Goal: Obtain resource: Obtain resource

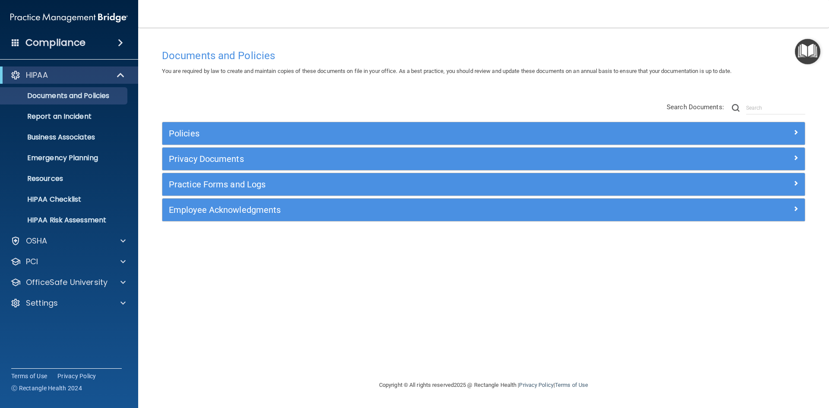
click at [106, 81] on div "HIPAA" at bounding box center [69, 74] width 138 height 17
click at [111, 71] on div at bounding box center [120, 75] width 21 height 10
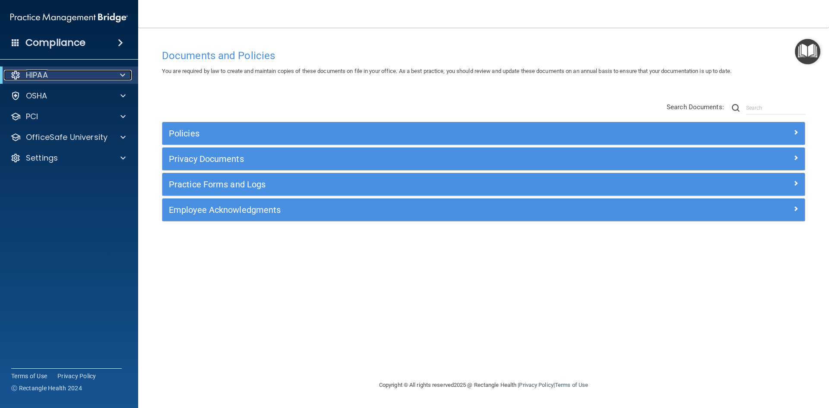
click at [88, 72] on div "HIPAA" at bounding box center [57, 75] width 107 height 10
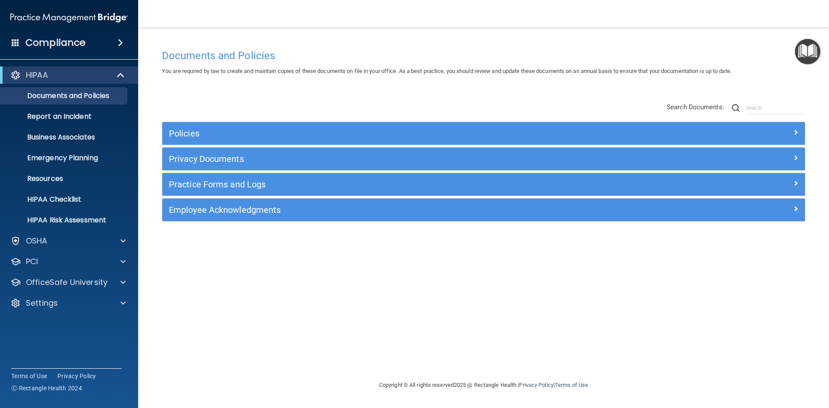
click at [814, 52] on img "Open Resource Center" at bounding box center [806, 51] width 25 height 25
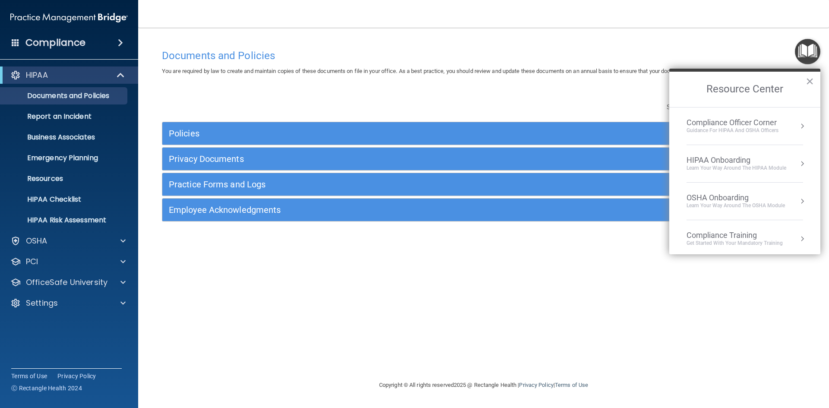
click at [769, 134] on li "Compliance Officer Corner Guidance for HIPAA and OSHA Officers" at bounding box center [744, 126] width 117 height 38
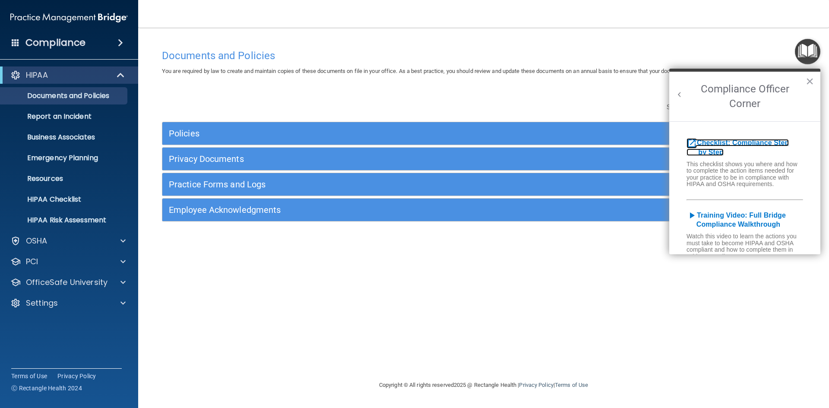
click at [737, 142] on b "Checklist: Compliance Step by Step" at bounding box center [737, 147] width 102 height 17
click at [810, 83] on button "×" at bounding box center [809, 81] width 8 height 14
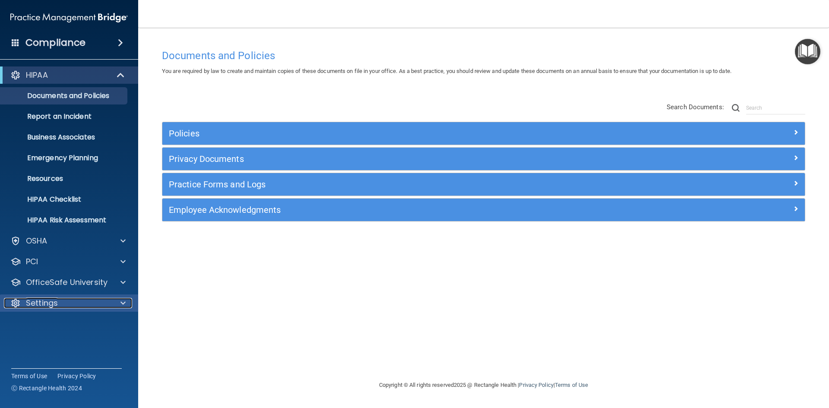
click at [38, 302] on p "Settings" at bounding box center [42, 303] width 32 height 10
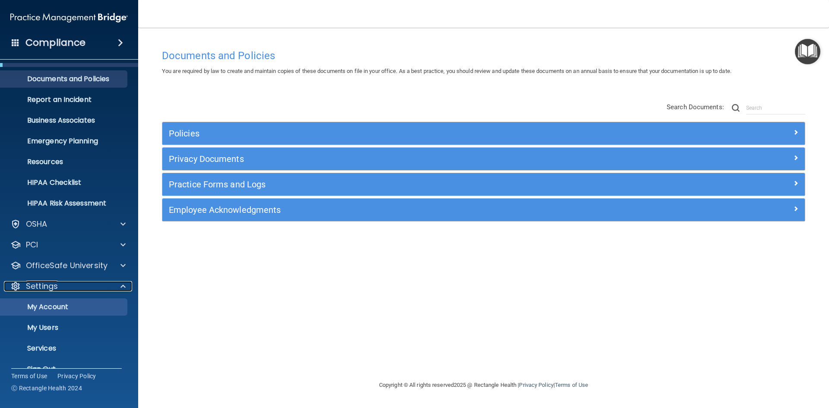
scroll to position [33, 0]
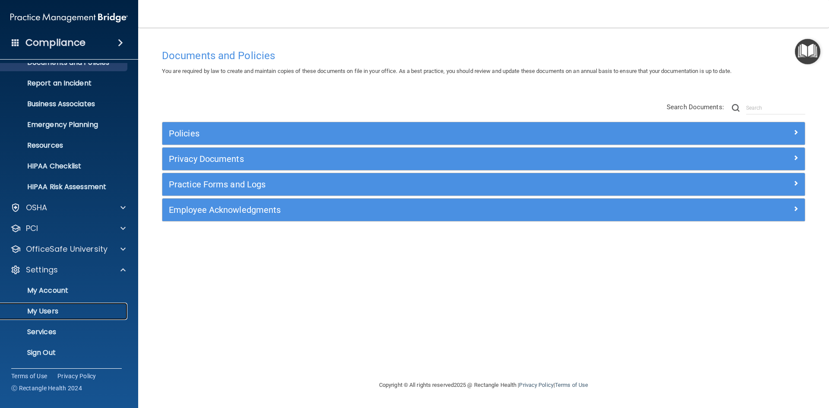
click at [80, 311] on p "My Users" at bounding box center [65, 311] width 118 height 9
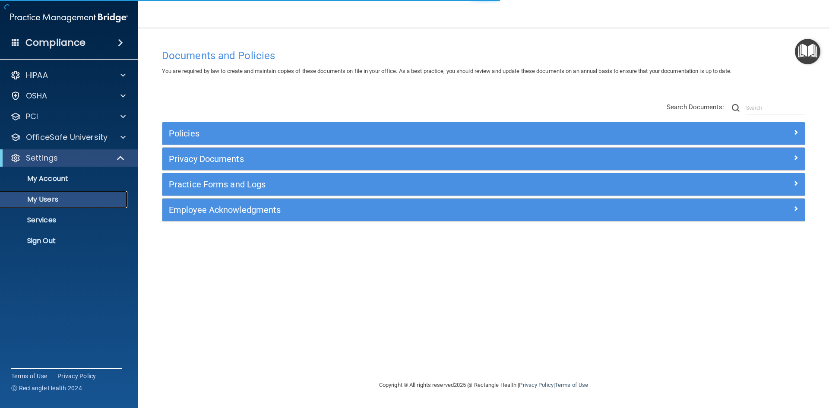
select select "20"
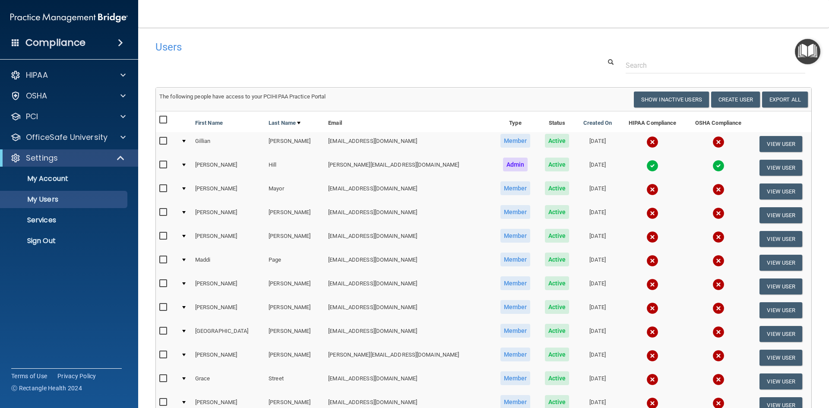
click at [166, 119] on input "checkbox" at bounding box center [164, 120] width 10 height 7
checkbox input "true"
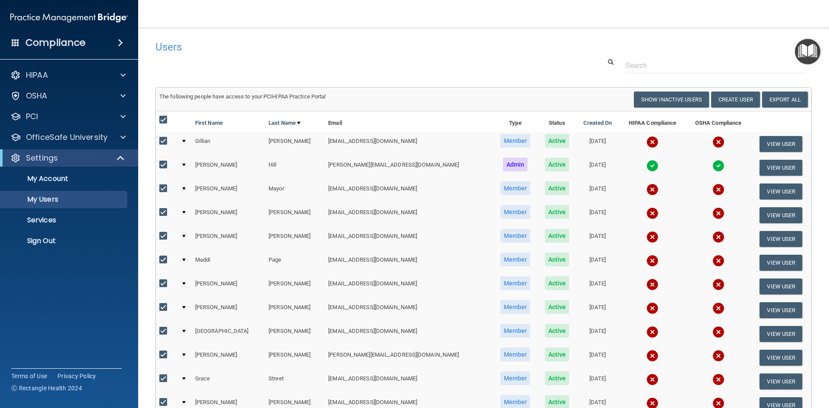
checkbox input "true"
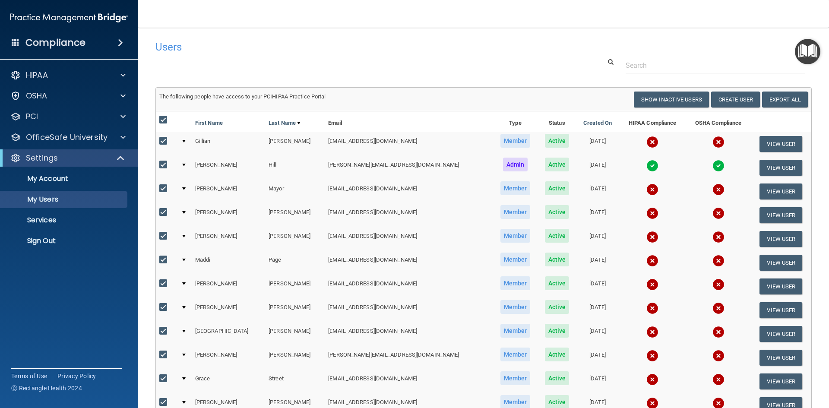
checkbox input "true"
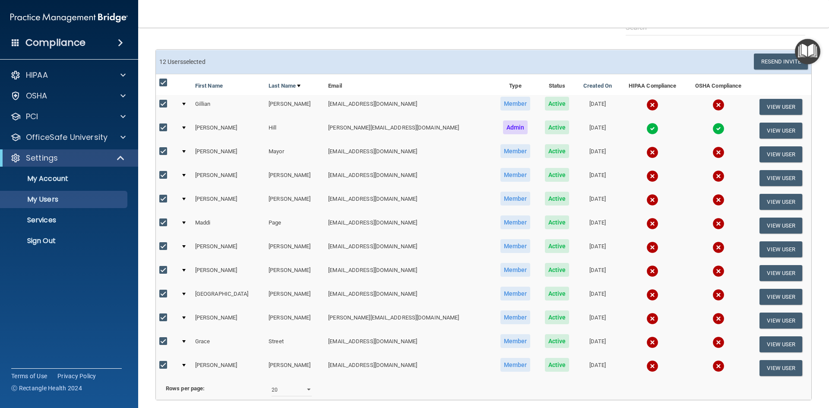
scroll to position [31, 0]
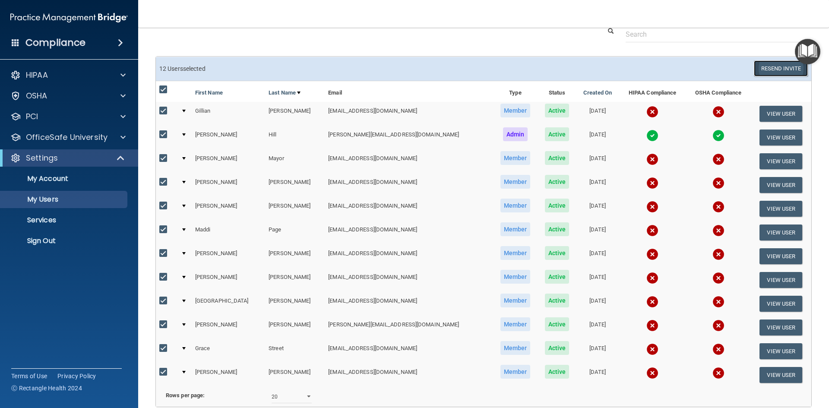
click at [775, 67] on button "Resend Invite" at bounding box center [780, 68] width 54 height 16
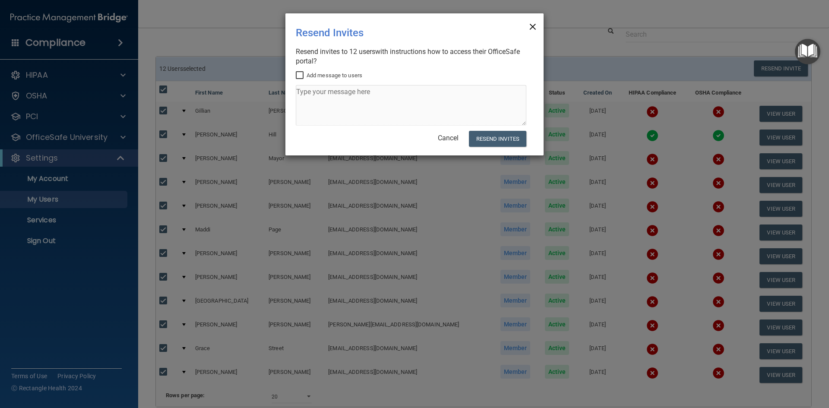
click at [533, 27] on span "×" at bounding box center [533, 25] width 8 height 17
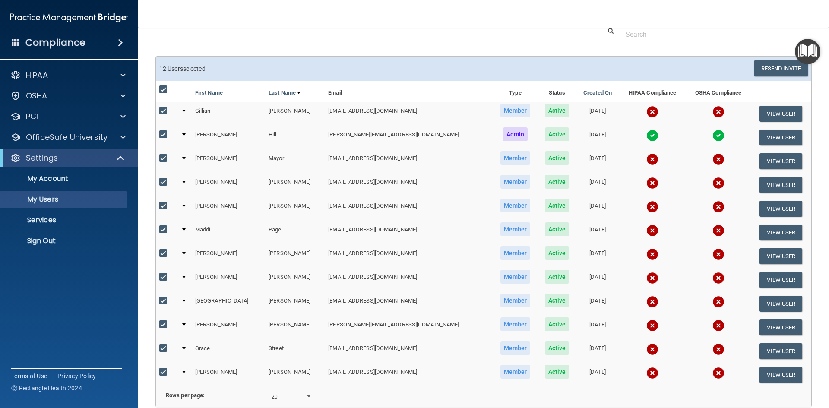
click at [161, 88] on input "checkbox" at bounding box center [164, 89] width 10 height 7
checkbox input "false"
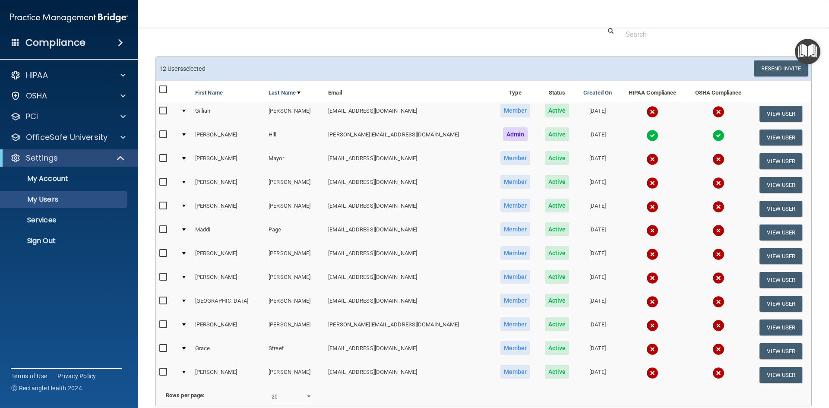
checkbox input "false"
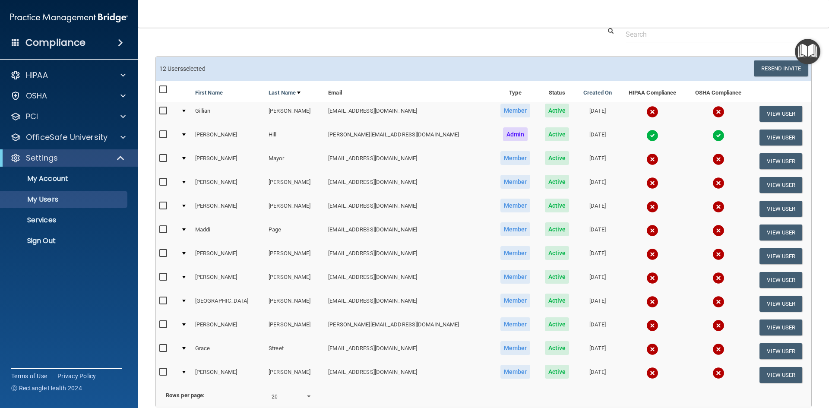
checkbox input "false"
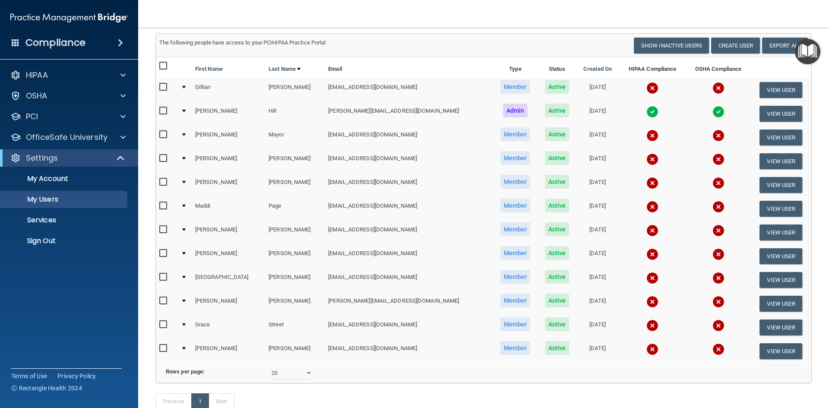
scroll to position [74, 0]
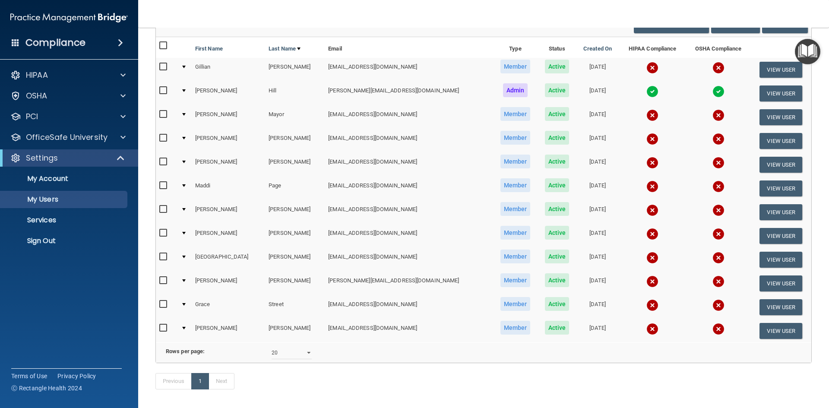
click at [164, 282] on input "checkbox" at bounding box center [164, 280] width 10 height 7
checkbox input "true"
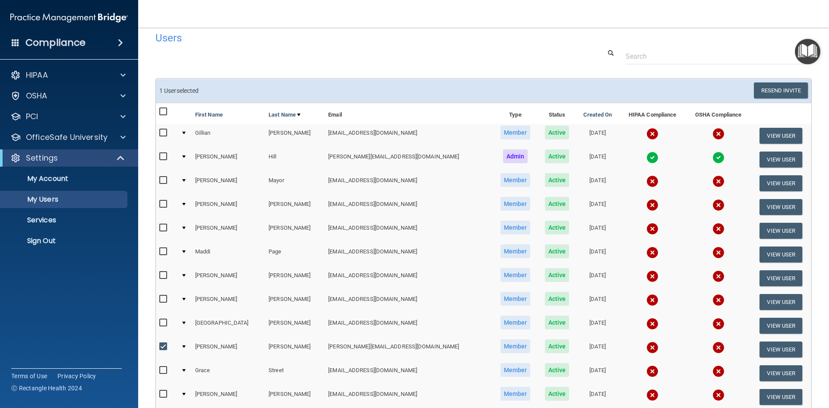
scroll to position [0, 0]
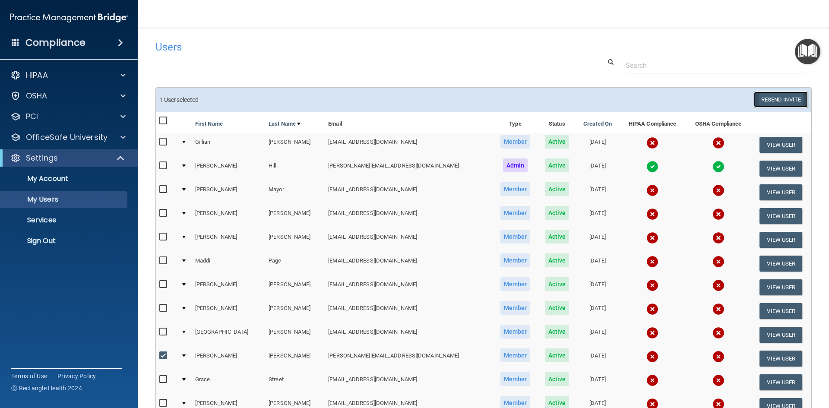
click at [763, 103] on button "Resend Invite" at bounding box center [780, 99] width 54 height 16
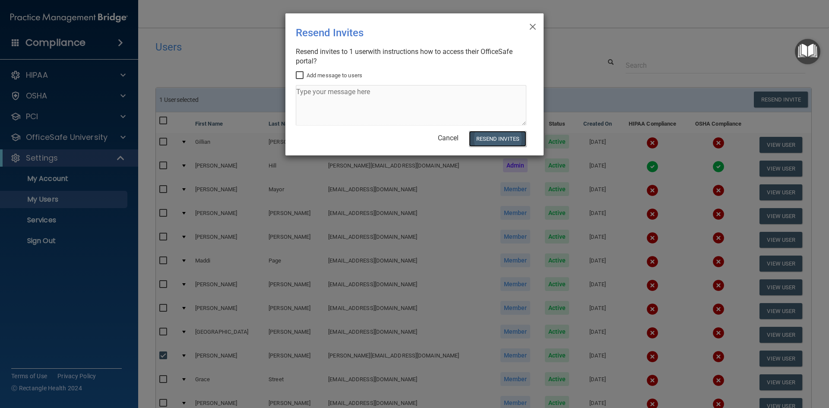
click at [476, 136] on button "Resend Invites" at bounding box center [497, 139] width 57 height 16
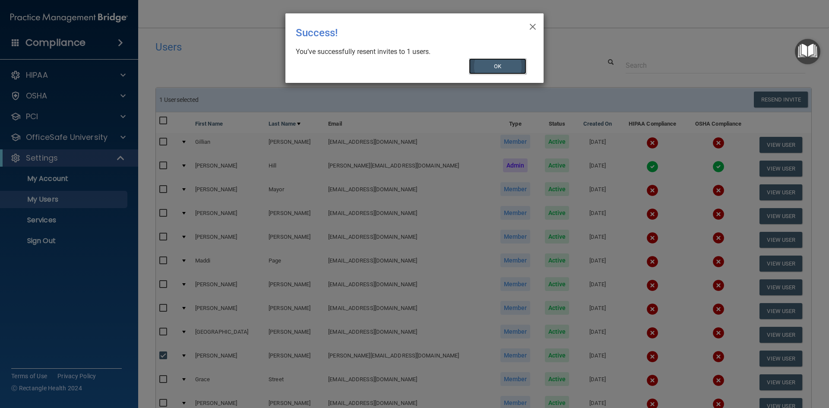
click at [516, 63] on button "OK" at bounding box center [498, 66] width 58 height 16
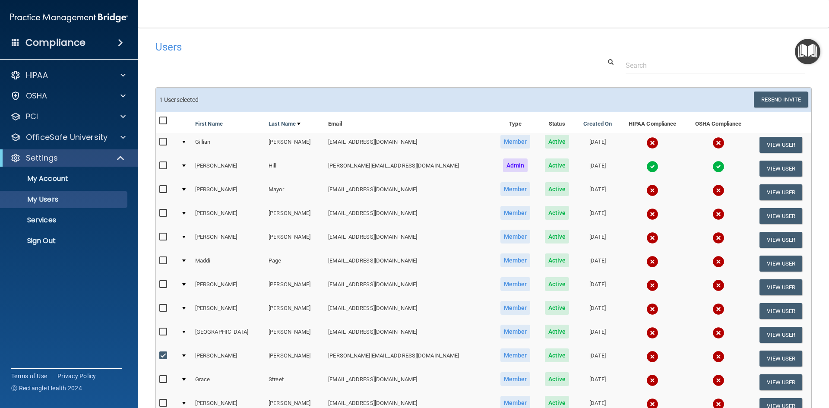
click at [166, 118] on input "checkbox" at bounding box center [164, 120] width 10 height 7
checkbox input "true"
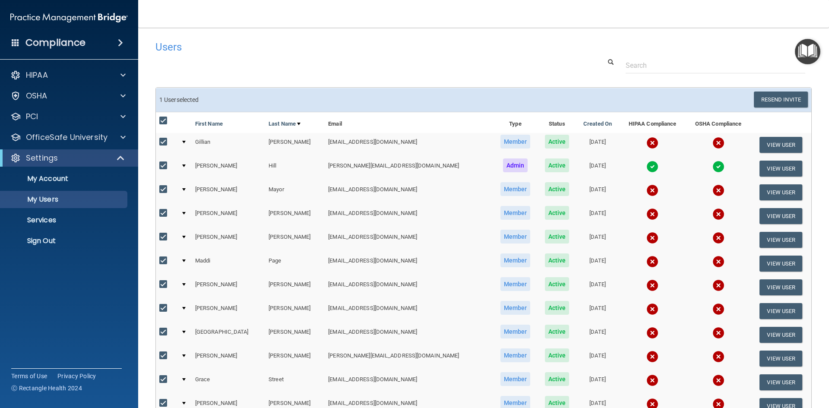
checkbox input "true"
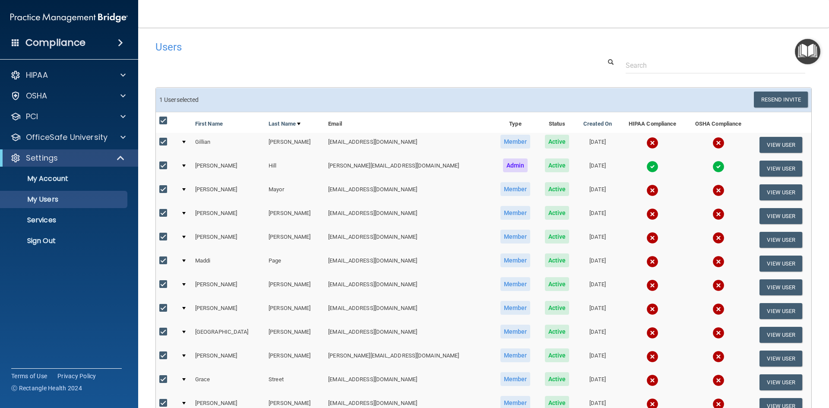
checkbox input "true"
click at [160, 357] on input "checkbox" at bounding box center [164, 355] width 10 height 7
checkbox input "false"
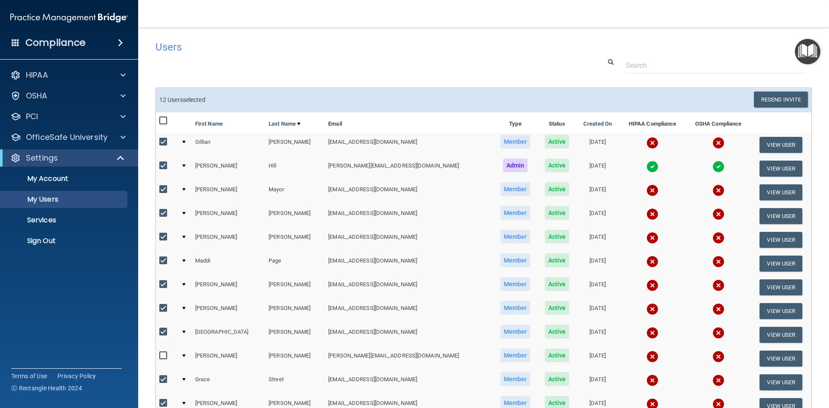
checkbox input "false"
click at [789, 98] on button "Resend Invite" at bounding box center [780, 99] width 54 height 16
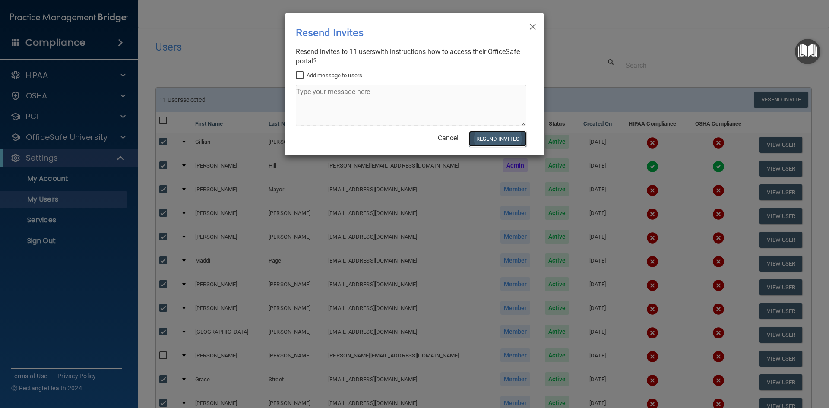
click at [492, 139] on button "Resend Invites" at bounding box center [497, 139] width 57 height 16
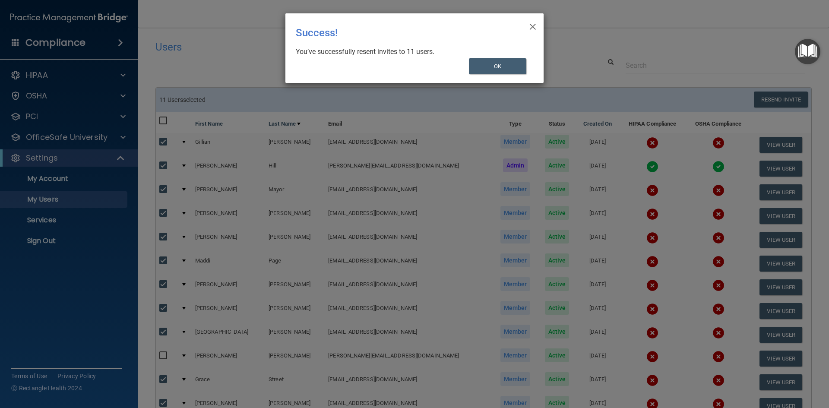
click at [515, 58] on div "× Close Success! You’ve successfully resent invites to 11 users. OK" at bounding box center [414, 47] width 258 height 69
click at [514, 64] on button "OK" at bounding box center [498, 66] width 58 height 16
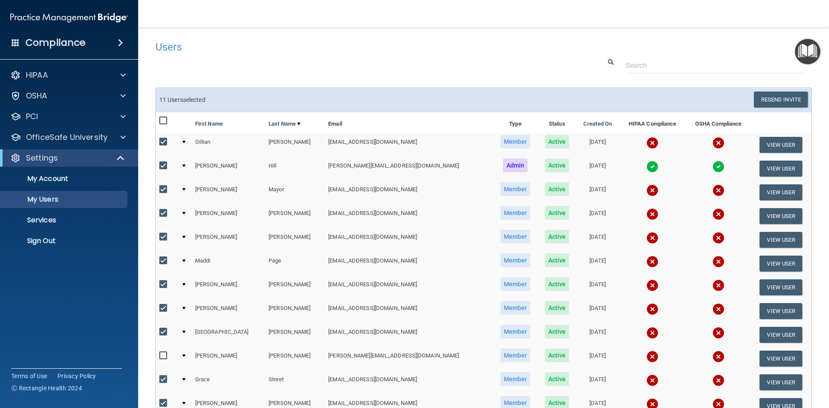
click at [812, 50] on img "Open Resource Center" at bounding box center [806, 51] width 25 height 25
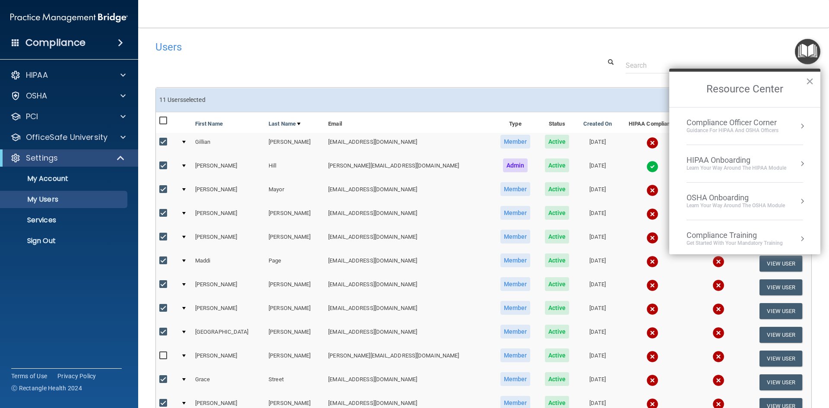
click at [730, 122] on div "Compliance Officer Corner" at bounding box center [732, 122] width 92 height 9
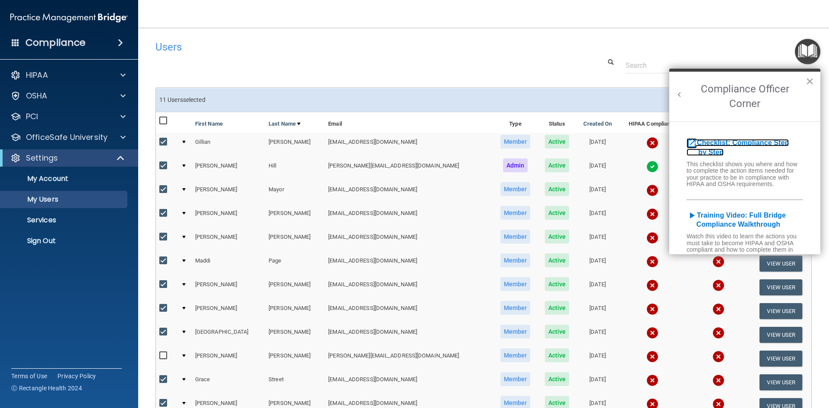
click at [743, 141] on b "Checklist: Compliance Step by Step" at bounding box center [737, 147] width 102 height 17
click at [812, 80] on button "×" at bounding box center [809, 81] width 8 height 14
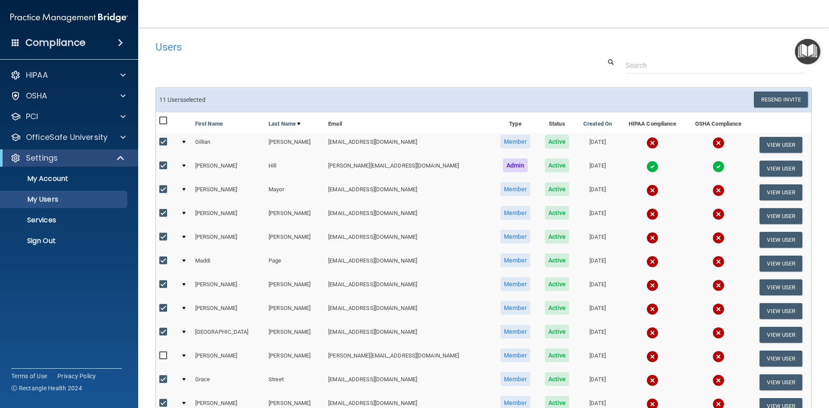
click at [808, 47] on img "Open Resource Center" at bounding box center [806, 51] width 25 height 25
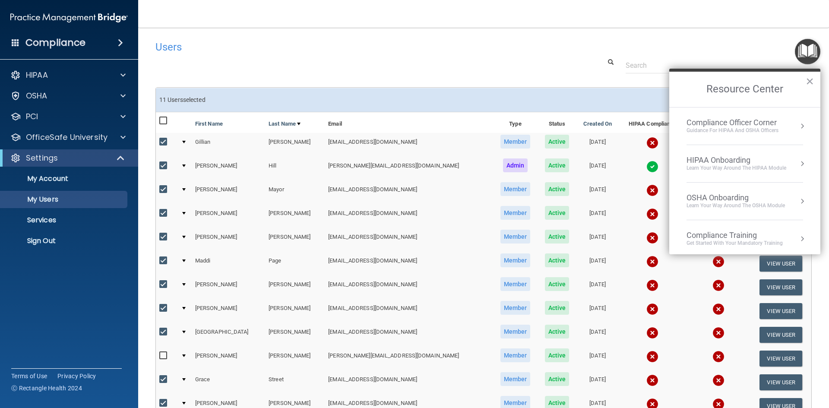
click at [740, 122] on div "Compliance Officer Corner" at bounding box center [732, 122] width 92 height 9
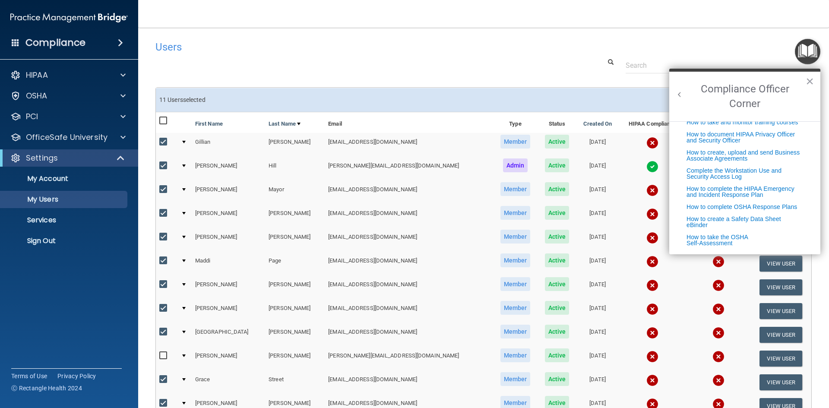
scroll to position [221, 0]
click at [755, 216] on link "How to create a Safety Data Sheet eBinder" at bounding box center [733, 221] width 95 height 13
click at [810, 83] on button "×" at bounding box center [809, 81] width 8 height 14
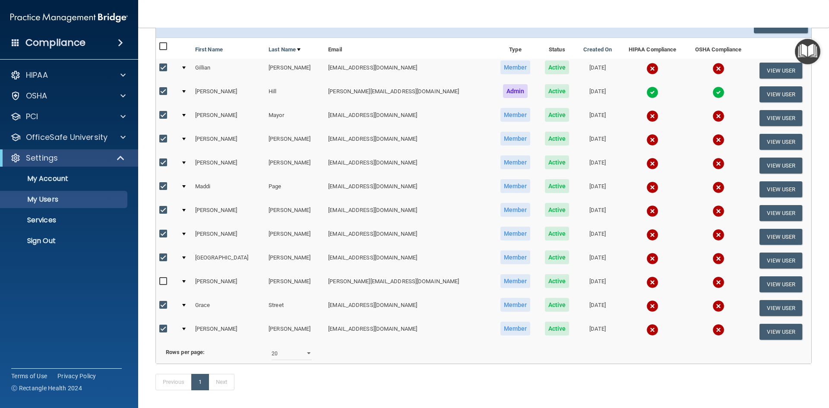
scroll to position [0, 0]
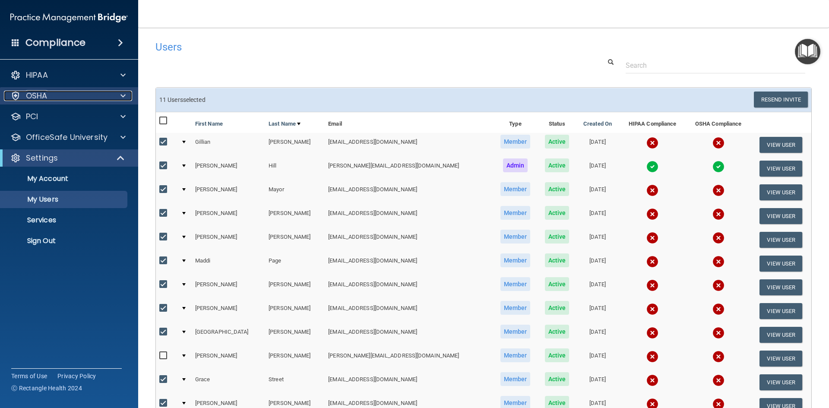
click at [101, 95] on div "OSHA" at bounding box center [57, 96] width 107 height 10
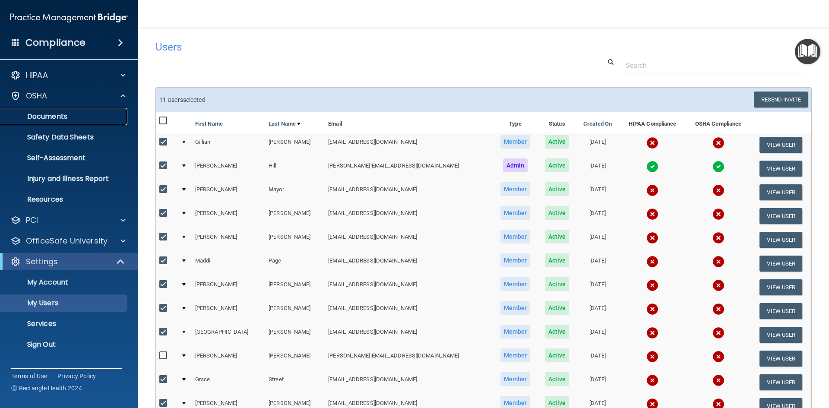
click at [87, 114] on p "Documents" at bounding box center [65, 116] width 118 height 9
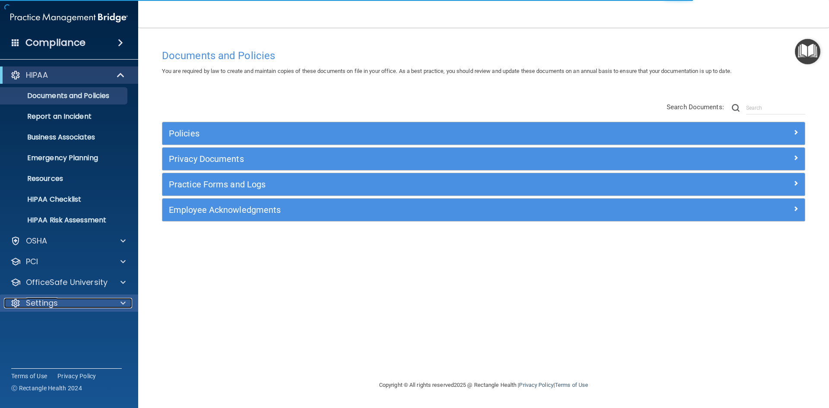
click at [91, 307] on div "Settings" at bounding box center [57, 303] width 107 height 10
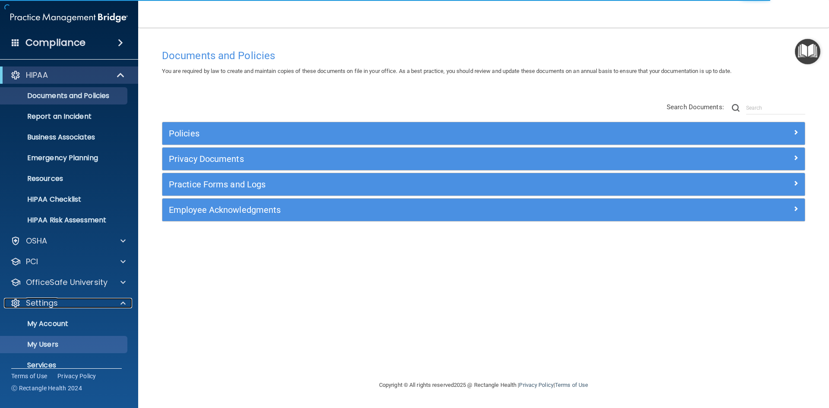
scroll to position [33, 0]
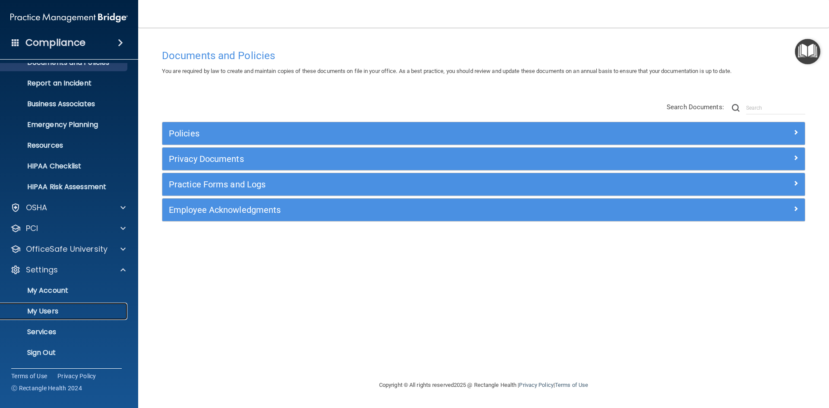
click at [80, 308] on p "My Users" at bounding box center [65, 311] width 118 height 9
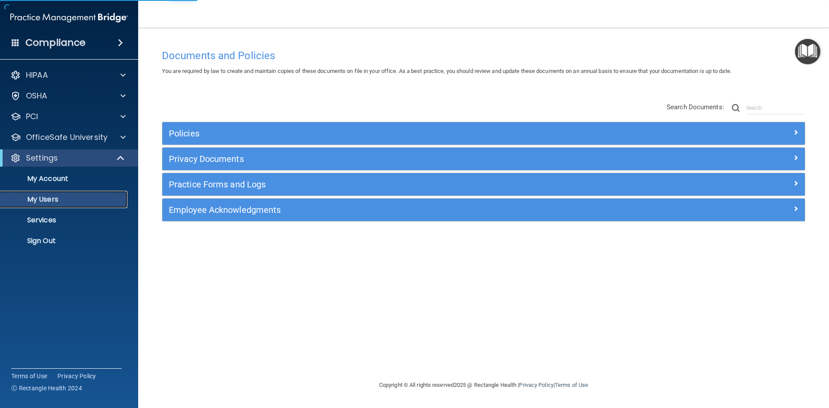
select select "20"
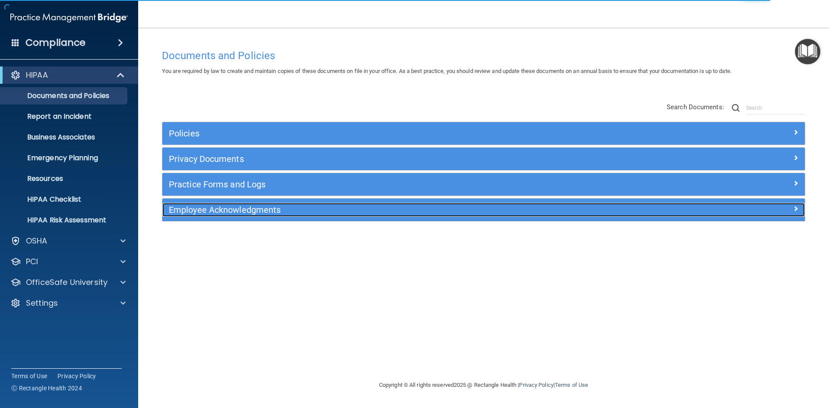
click at [199, 211] on h5 "Employee Acknowledgments" at bounding box center [403, 209] width 469 height 9
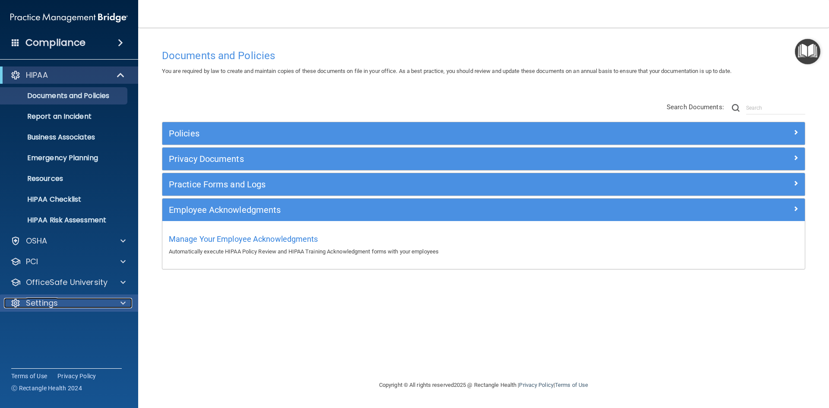
click at [80, 299] on div "Settings" at bounding box center [57, 303] width 107 height 10
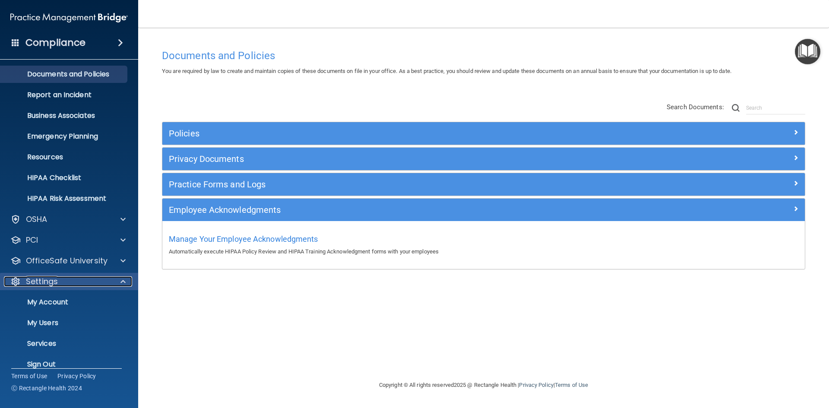
scroll to position [33, 0]
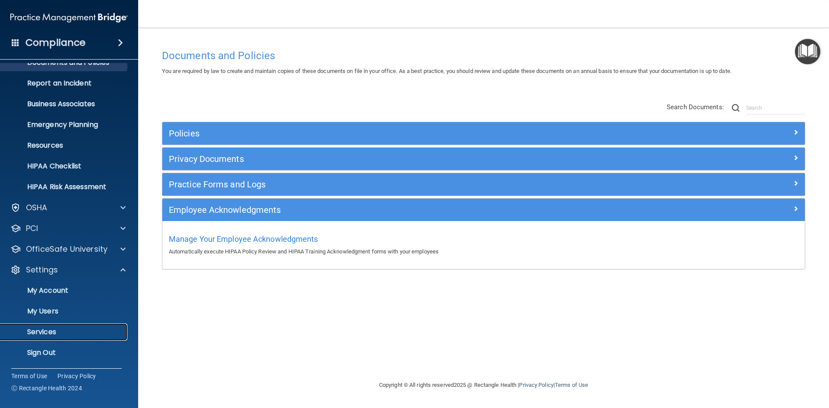
click at [90, 328] on p "Services" at bounding box center [65, 332] width 118 height 9
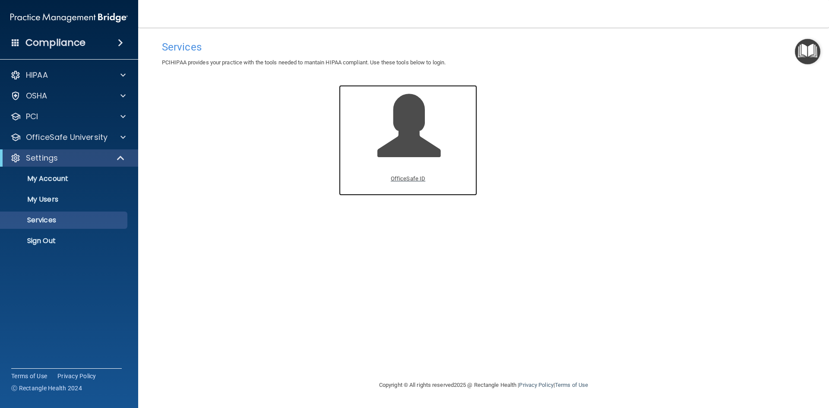
click at [412, 179] on p "OfficeSafe ID" at bounding box center [408, 178] width 35 height 10
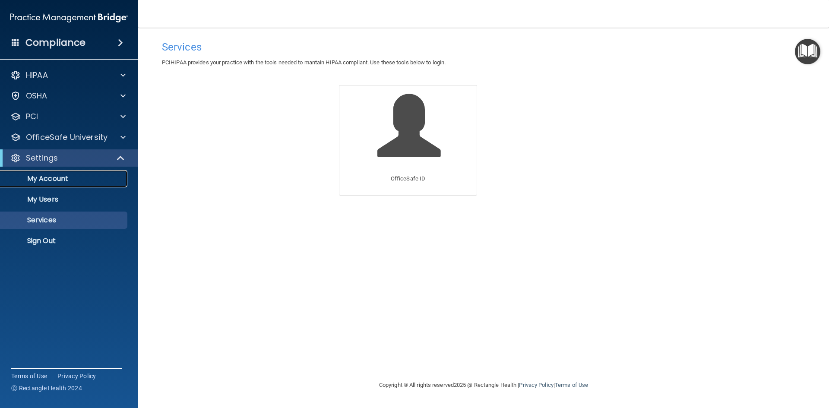
click at [73, 177] on p "My Account" at bounding box center [65, 178] width 118 height 9
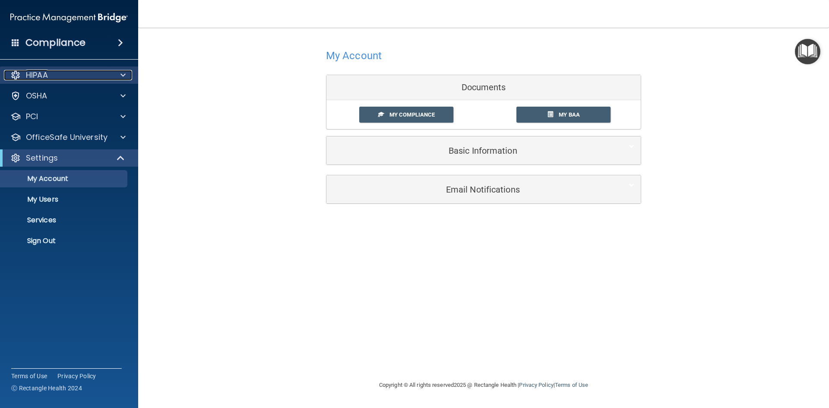
click at [79, 78] on div "HIPAA" at bounding box center [57, 75] width 107 height 10
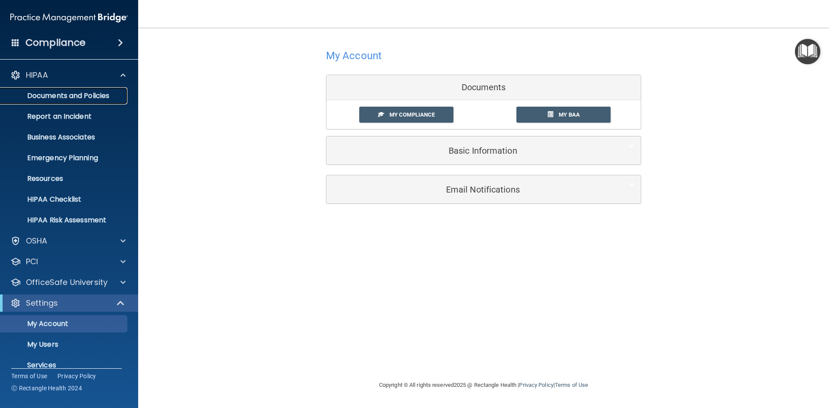
click at [82, 93] on p "Documents and Policies" at bounding box center [65, 95] width 118 height 9
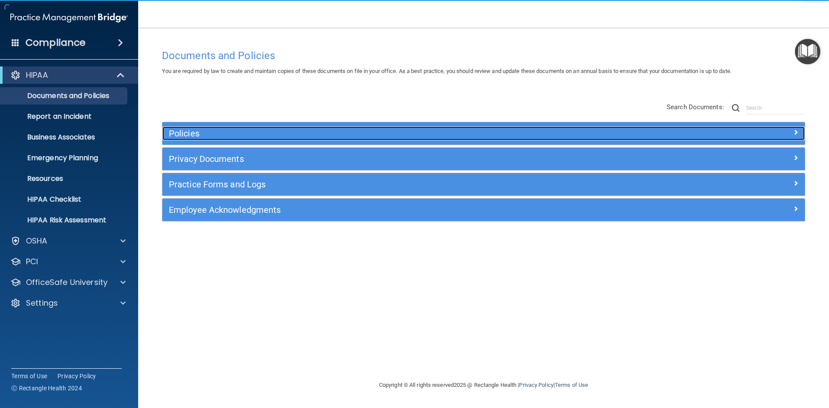
click at [176, 133] on h5 "Policies" at bounding box center [403, 133] width 469 height 9
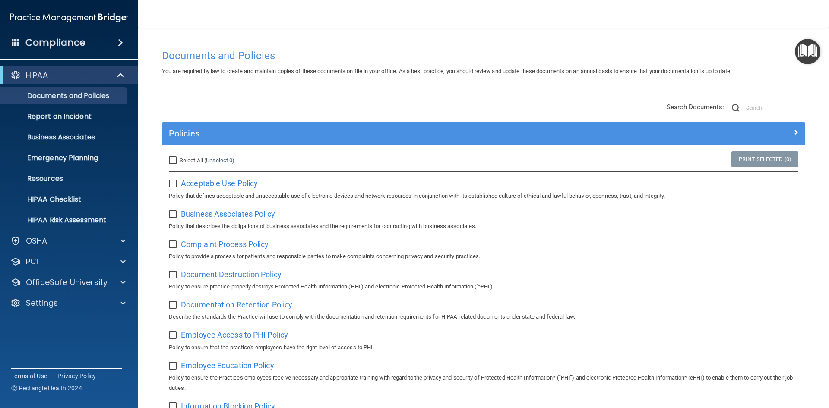
click at [241, 183] on span "Acceptable Use Policy" at bounding box center [219, 183] width 77 height 9
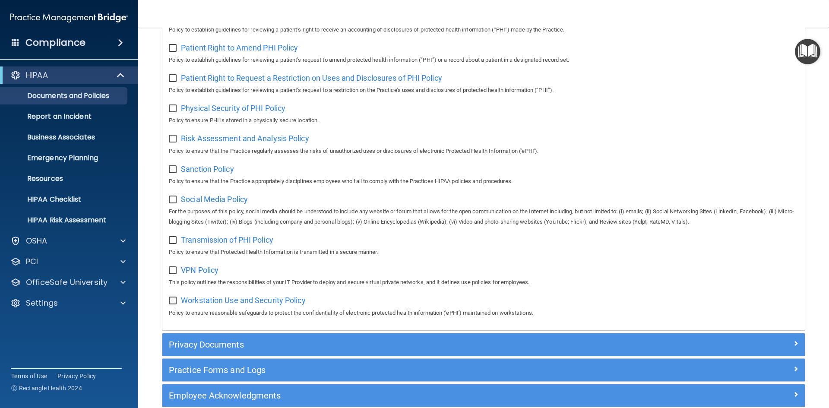
scroll to position [562, 0]
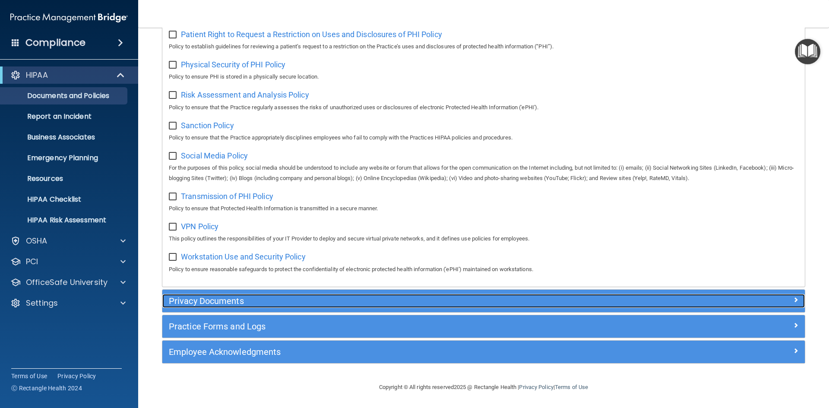
click at [197, 301] on h5 "Privacy Documents" at bounding box center [403, 300] width 469 height 9
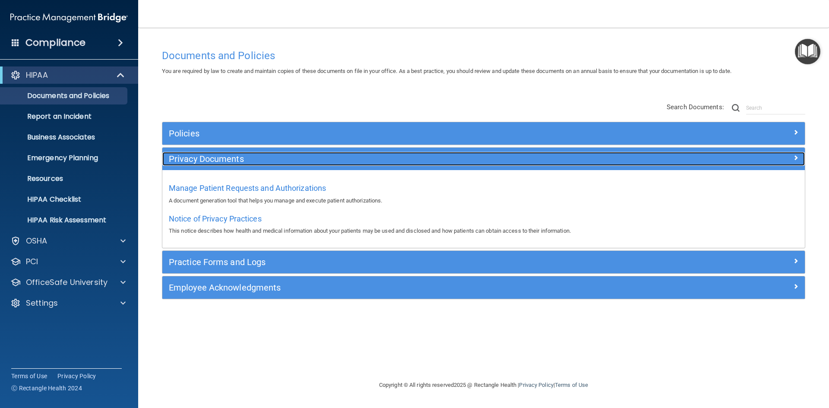
scroll to position [0, 0]
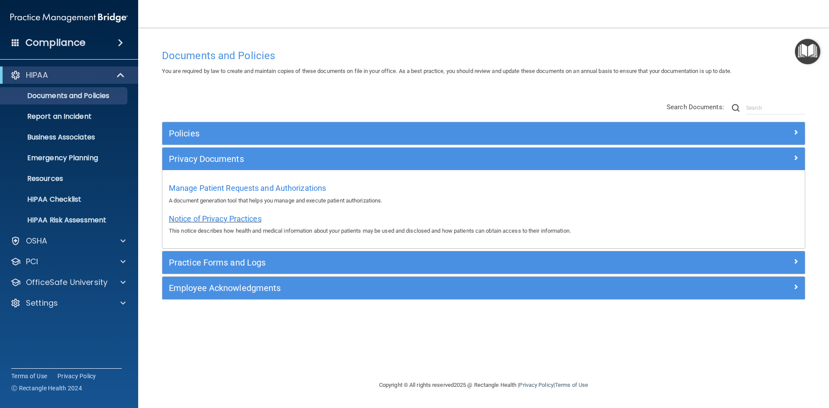
click at [212, 218] on span "Notice of Privacy Practices" at bounding box center [215, 218] width 93 height 9
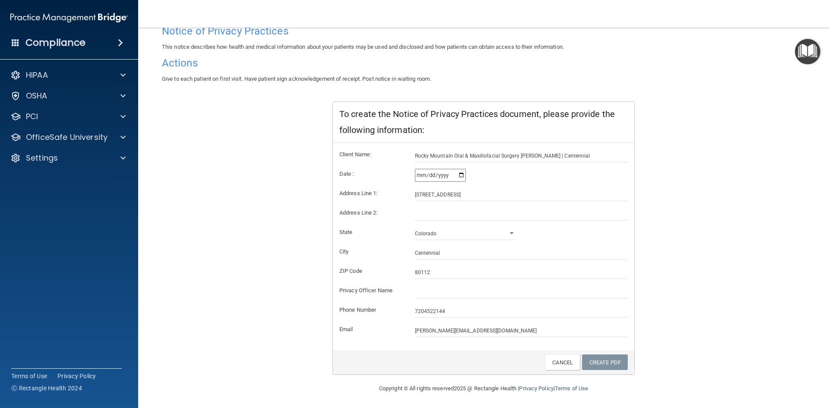
scroll to position [71, 0]
click at [496, 328] on input "[PERSON_NAME][EMAIL_ADDRESS][DOMAIN_NAME]" at bounding box center [521, 329] width 213 height 13
drag, startPoint x: 501, startPoint y: 328, endPoint x: 410, endPoint y: 328, distance: 91.0
click at [410, 328] on div "[PERSON_NAME][EMAIL_ADDRESS][DOMAIN_NAME]" at bounding box center [521, 329] width 226 height 13
type input "r"
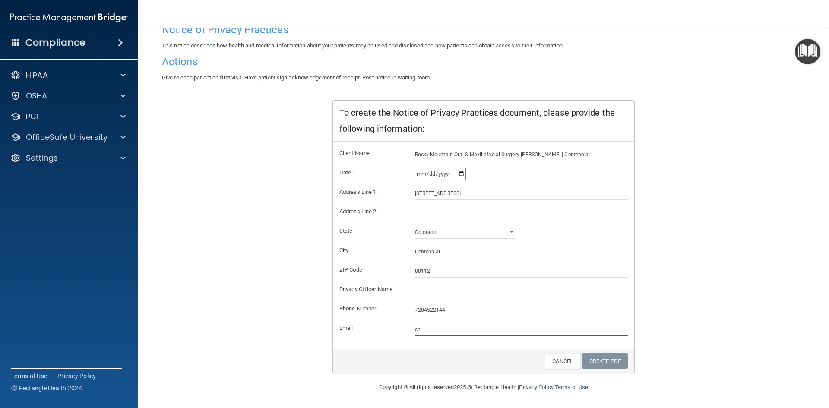
type input "[PERSON_NAME][EMAIL_ADDRESS][DOMAIN_NAME]"
type input "160"
click at [525, 183] on form "Client Name: [GEOGRAPHIC_DATA] Oral & Maxillofacial Surgery [GEOGRAPHIC_DATA] |…" at bounding box center [483, 242] width 288 height 188
click at [440, 270] on input "80112" at bounding box center [521, 271] width 213 height 13
click at [459, 265] on input "80112" at bounding box center [521, 271] width 213 height 13
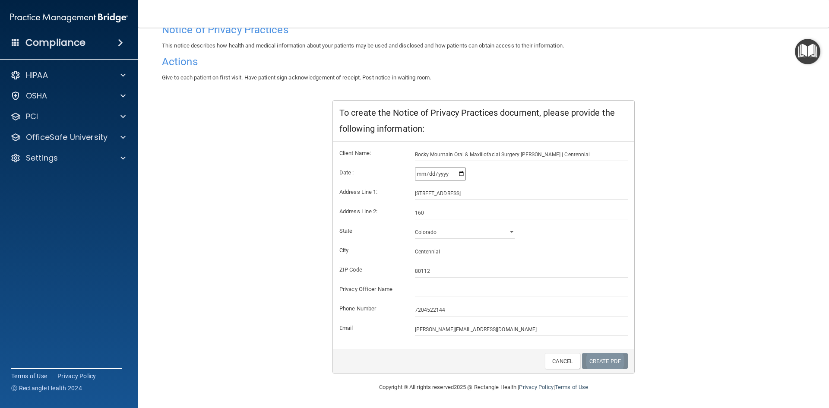
click at [590, 359] on link "Create PDF" at bounding box center [605, 361] width 46 height 16
click at [436, 294] on input "text" at bounding box center [521, 290] width 213 height 13
type input "[PERSON_NAME]"
click at [591, 357] on link "Create PDF" at bounding box center [605, 361] width 46 height 16
click at [491, 330] on input "[PERSON_NAME][EMAIL_ADDRESS][DOMAIN_NAME]" at bounding box center [521, 329] width 213 height 13
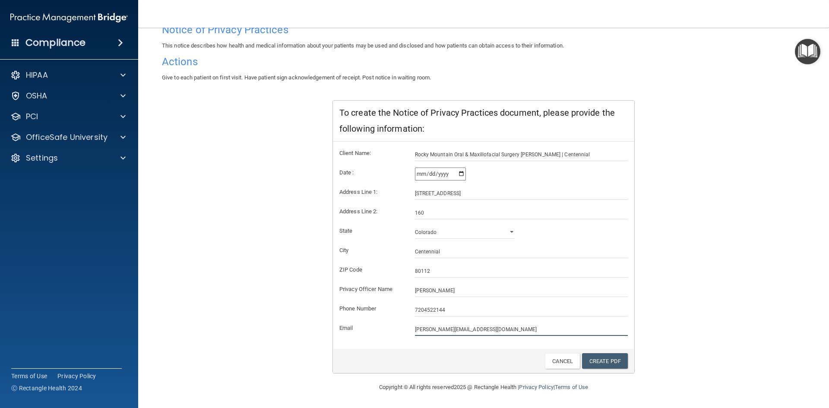
drag, startPoint x: 492, startPoint y: 329, endPoint x: 396, endPoint y: 326, distance: 96.3
click at [396, 326] on div "Email [PERSON_NAME][EMAIL_ADDRESS][DOMAIN_NAME]" at bounding box center [483, 329] width 301 height 13
type input "[EMAIL_ADDRESS][DOMAIN_NAME]"
click at [445, 291] on input "[PERSON_NAME]" at bounding box center [521, 290] width 213 height 13
click at [596, 360] on link "Create PDF" at bounding box center [605, 361] width 46 height 16
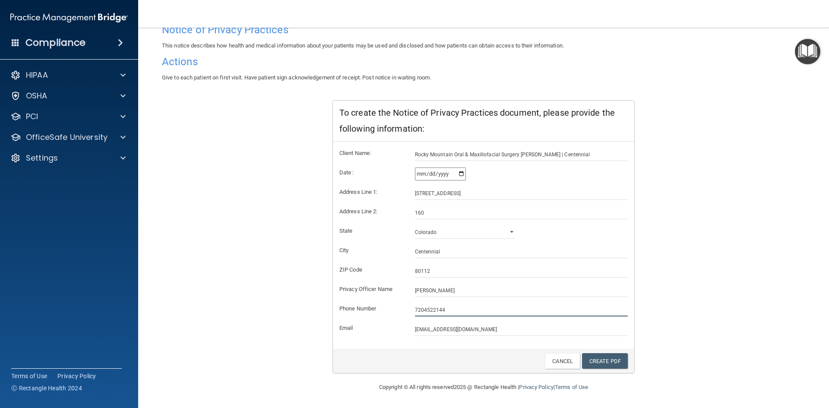
click at [421, 309] on input "7204522144" at bounding box center [521, 309] width 213 height 13
type input "[PHONE_NUMBER]"
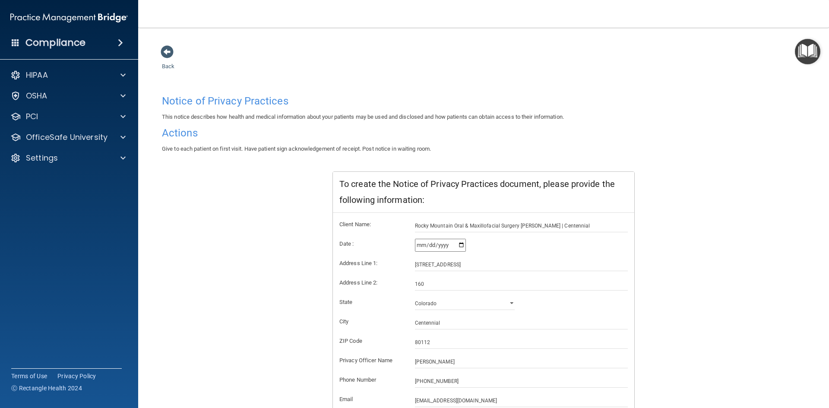
click at [462, 245] on input "[DATE]" at bounding box center [440, 245] width 51 height 13
click at [460, 244] on input "[DATE]" at bounding box center [440, 245] width 51 height 13
click at [500, 243] on div "[DATE]" at bounding box center [521, 245] width 213 height 13
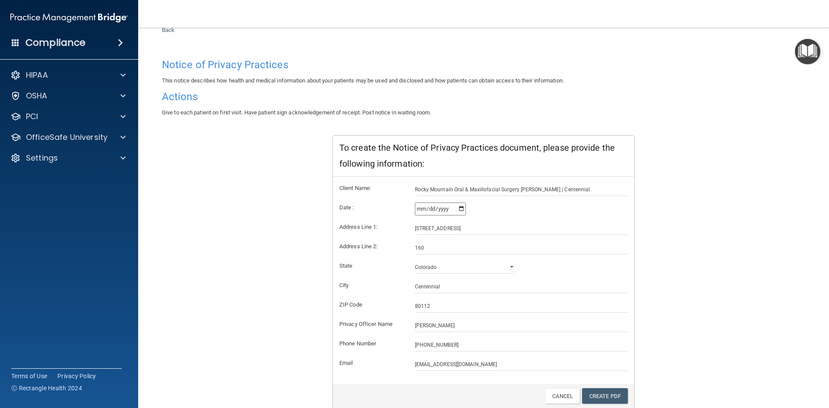
scroll to position [71, 0]
